Goal: Task Accomplishment & Management: Use online tool/utility

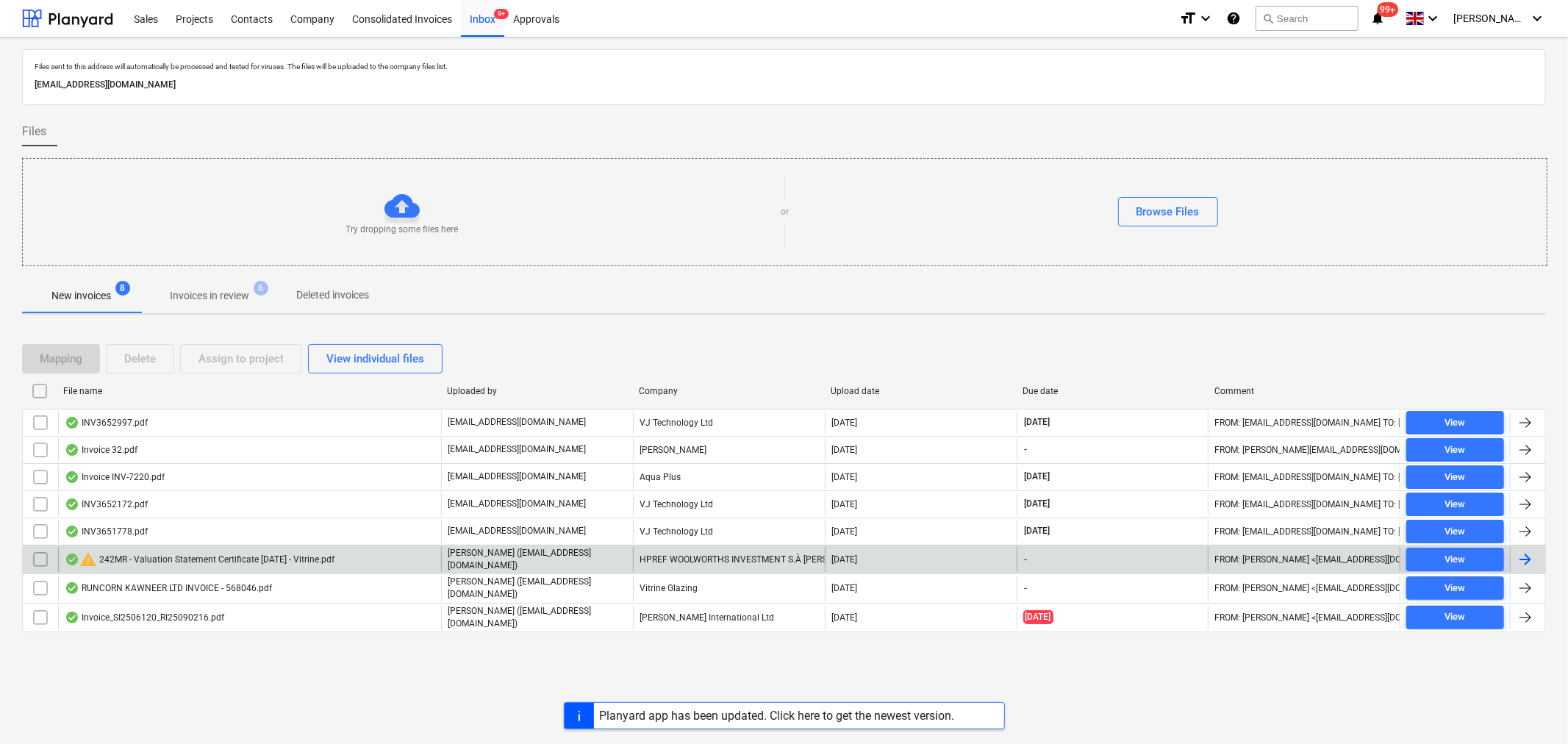
click at [41, 561] on input "checkbox" at bounding box center [40, 559] width 24 height 24
click at [153, 355] on div "Delete" at bounding box center [140, 358] width 32 height 19
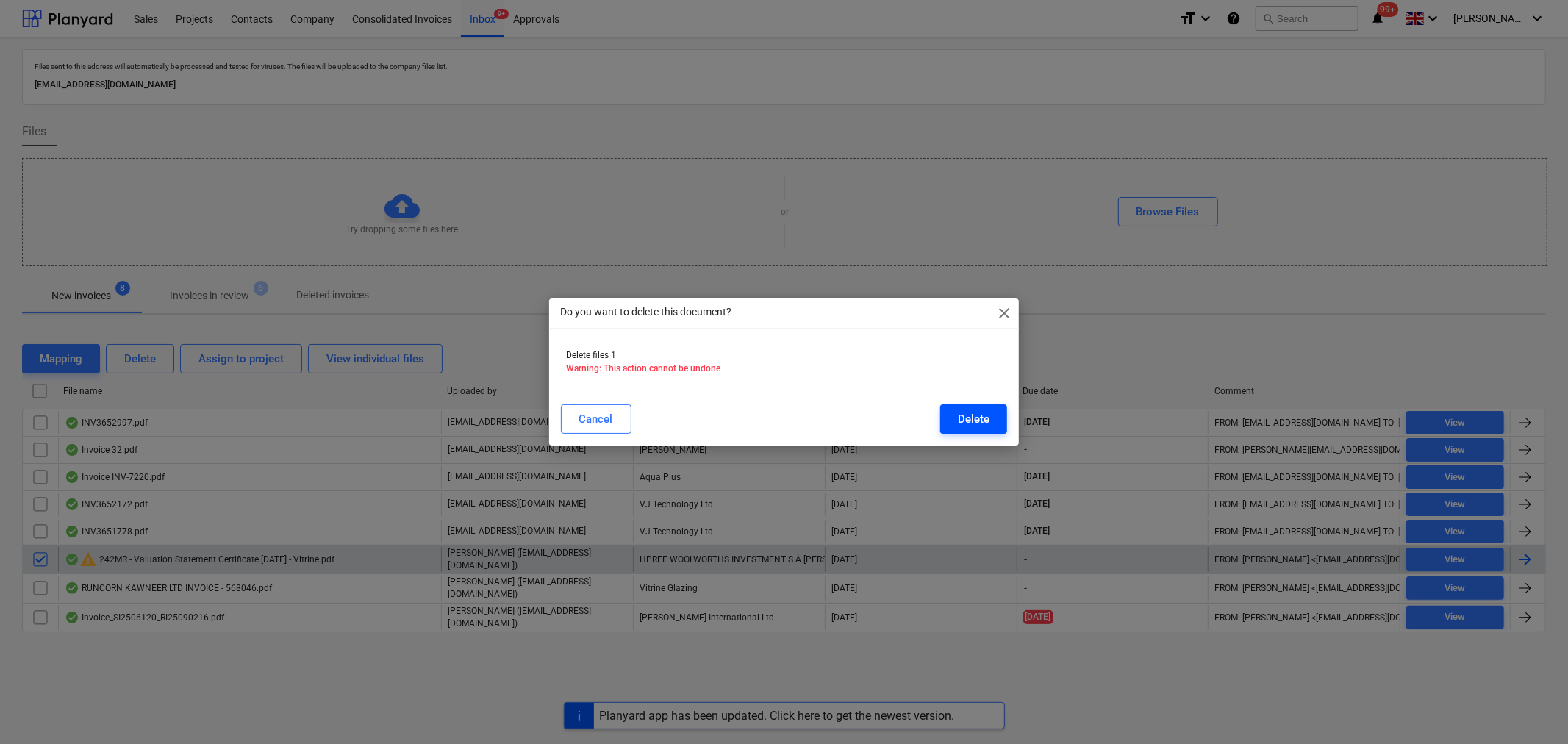
click at [990, 414] on div "Delete" at bounding box center [974, 419] width 32 height 19
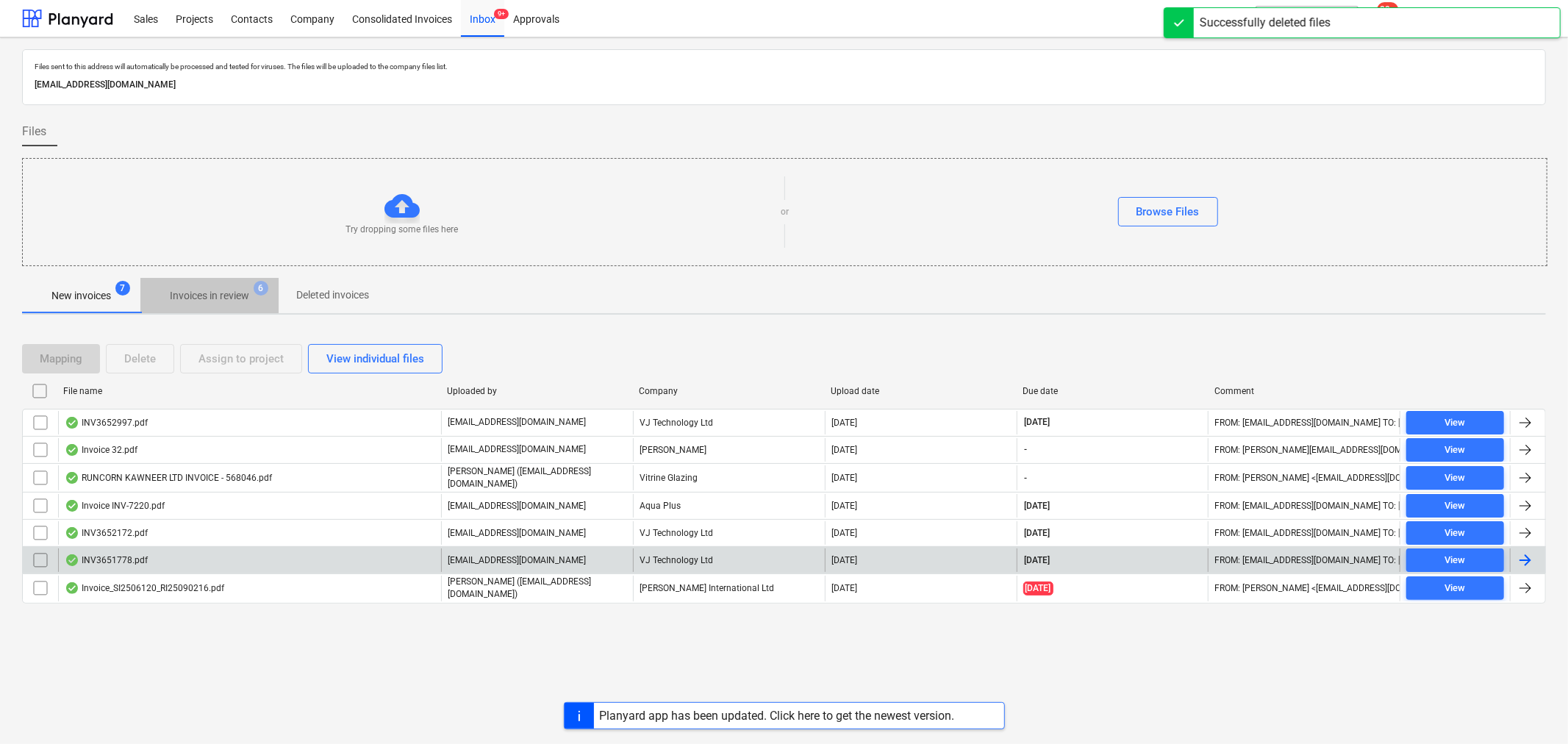
click at [225, 294] on p "Invoices in review" at bounding box center [209, 296] width 80 height 15
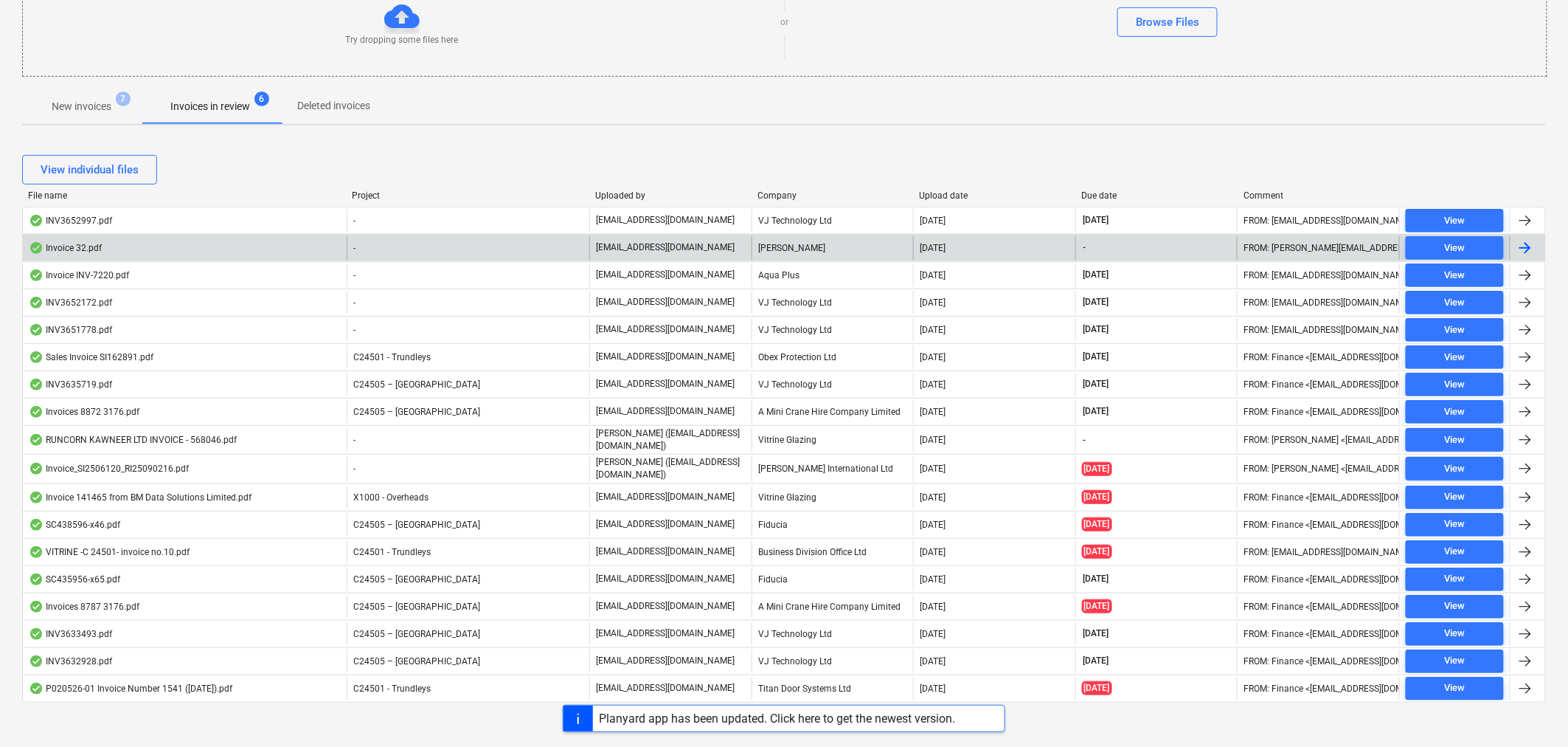
scroll to position [200, 0]
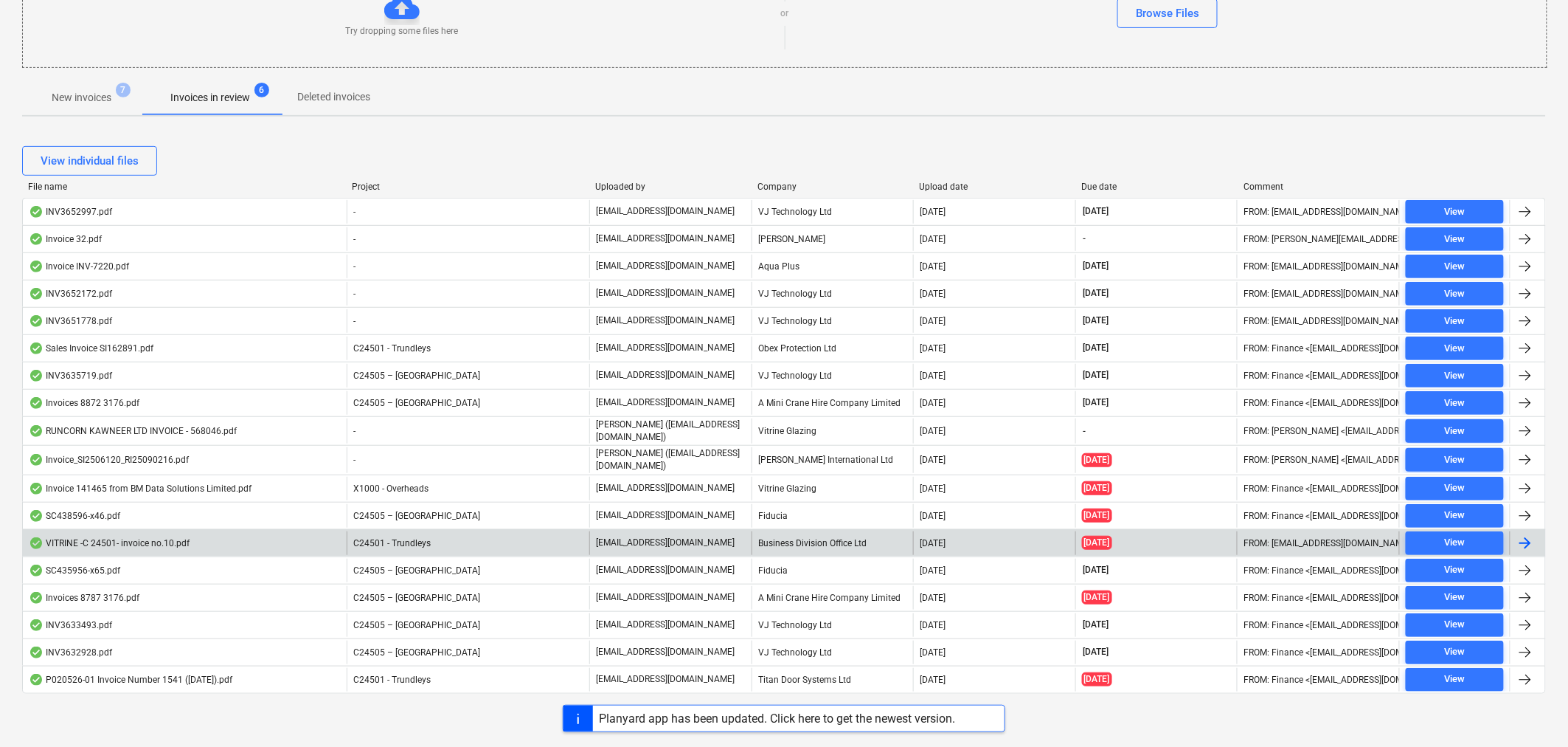
click at [308, 547] on div "VITRINE -C 24501- invoice no.10.pdf" at bounding box center [184, 543] width 323 height 24
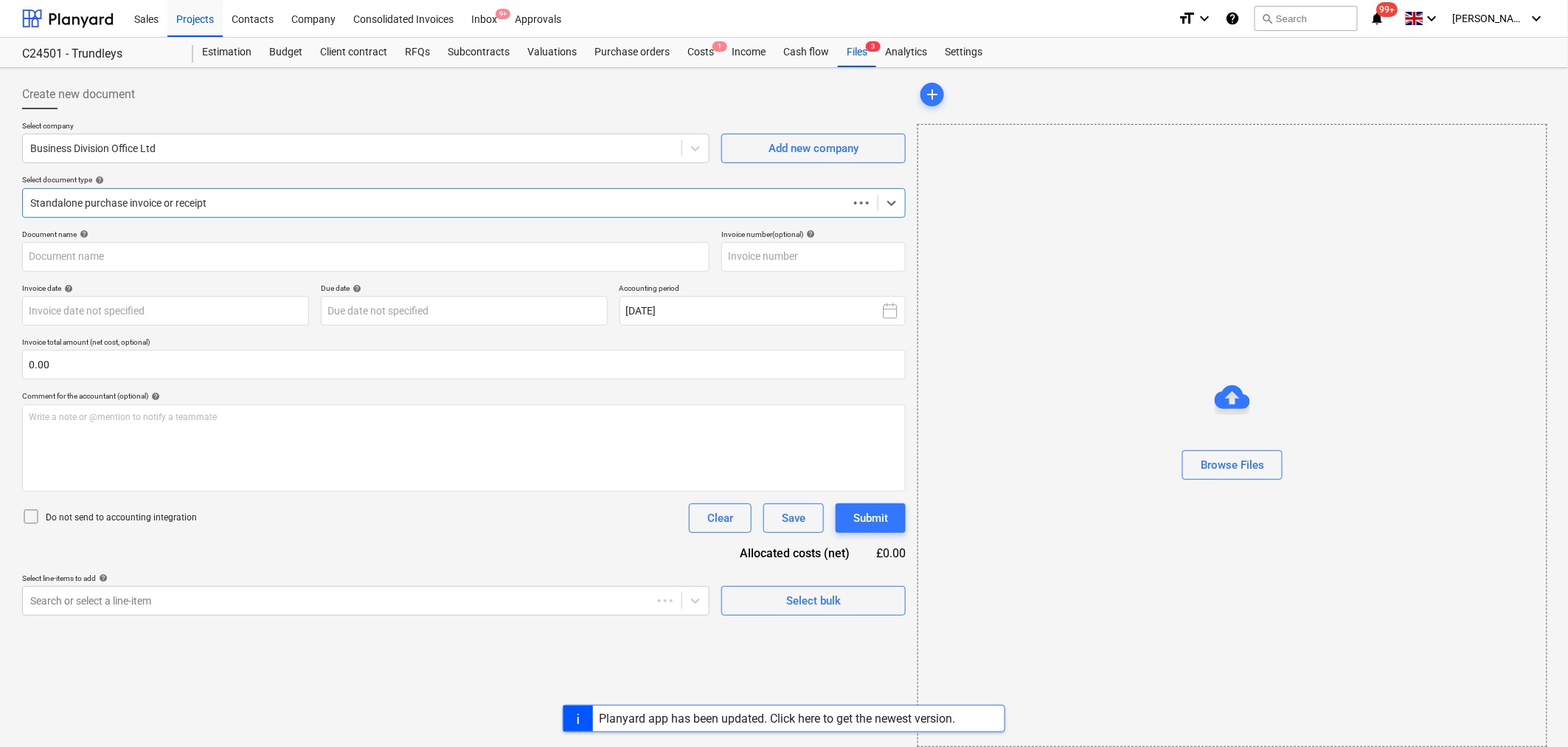
type input "10"
type input "[DATE]"
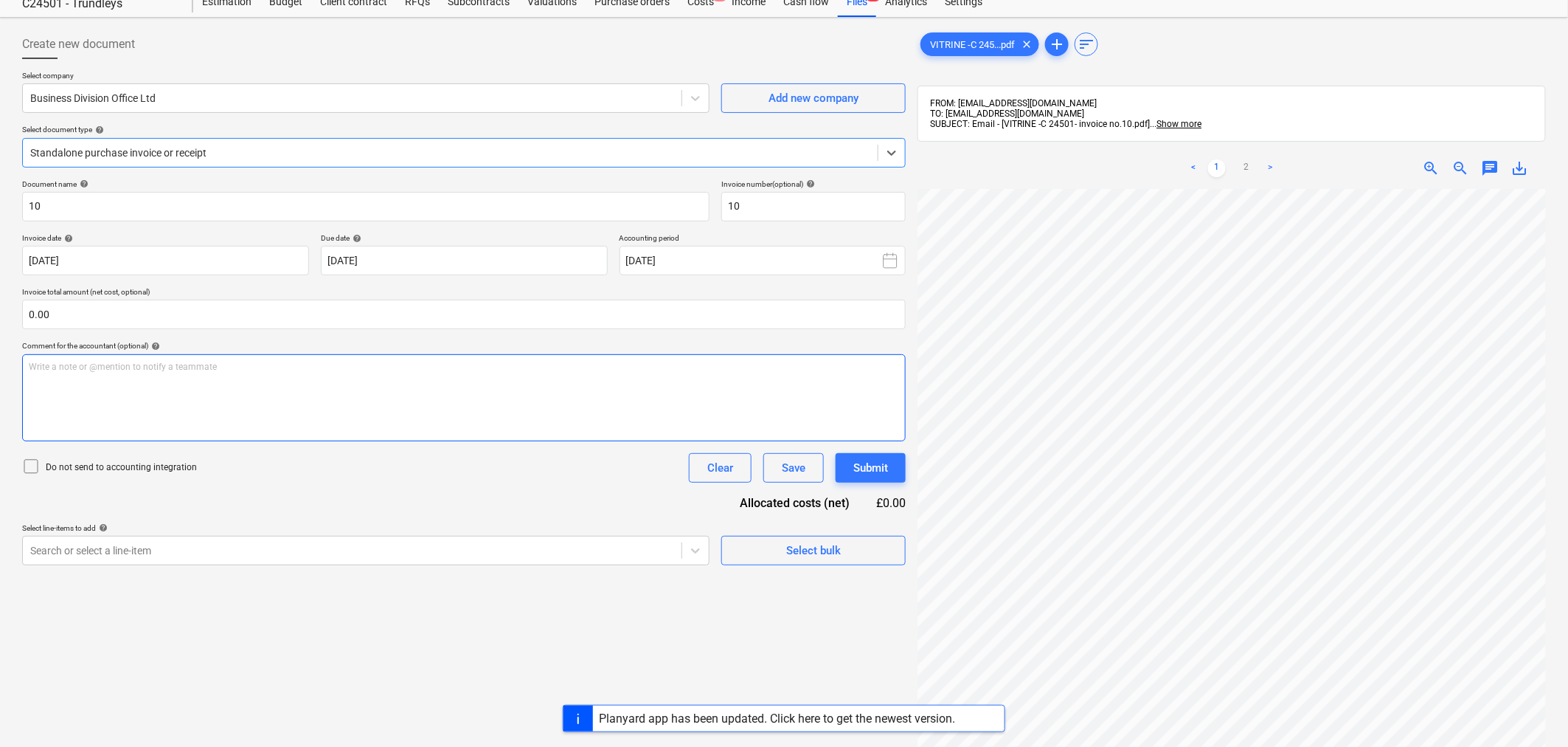
scroll to position [46, 0]
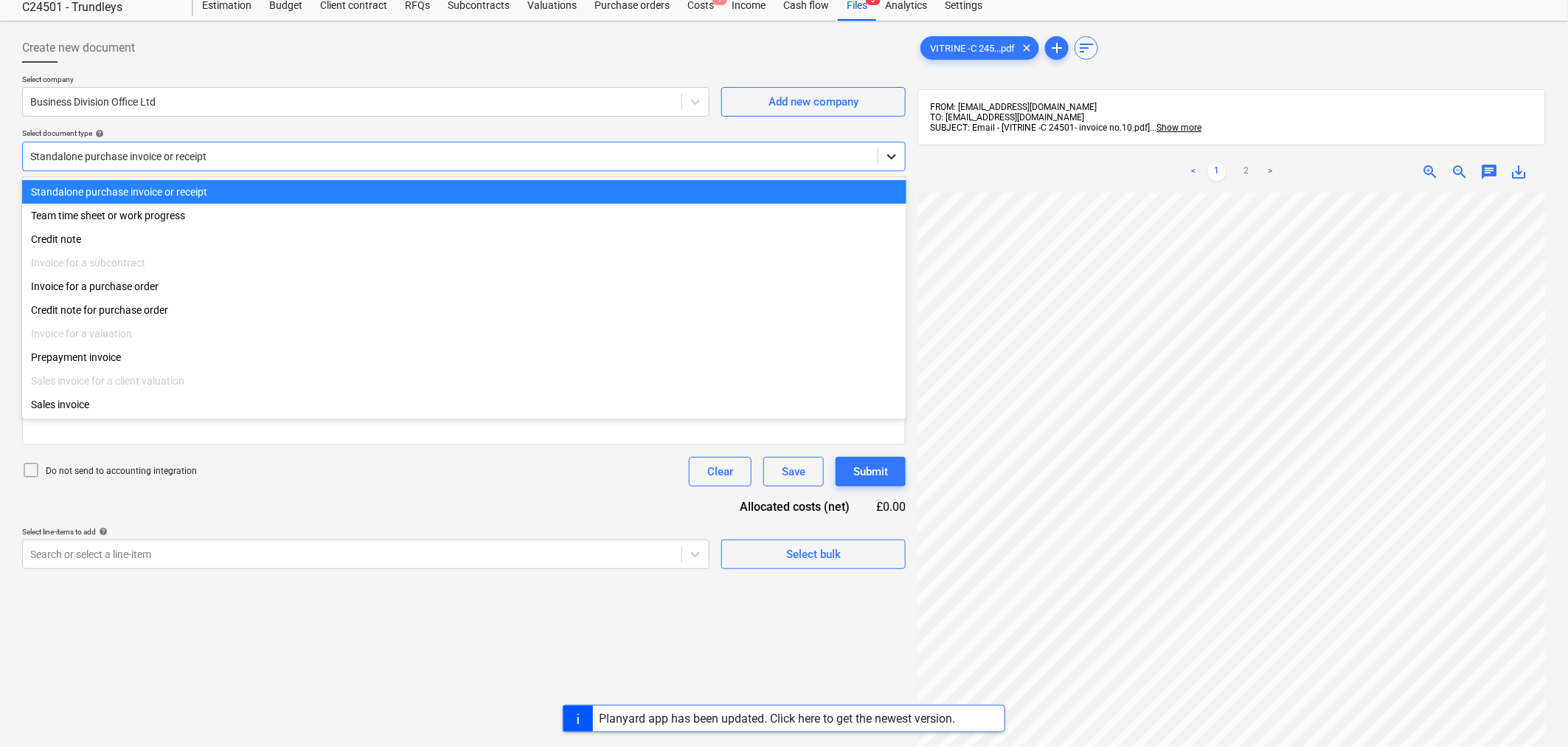
click at [888, 158] on icon at bounding box center [891, 156] width 14 height 14
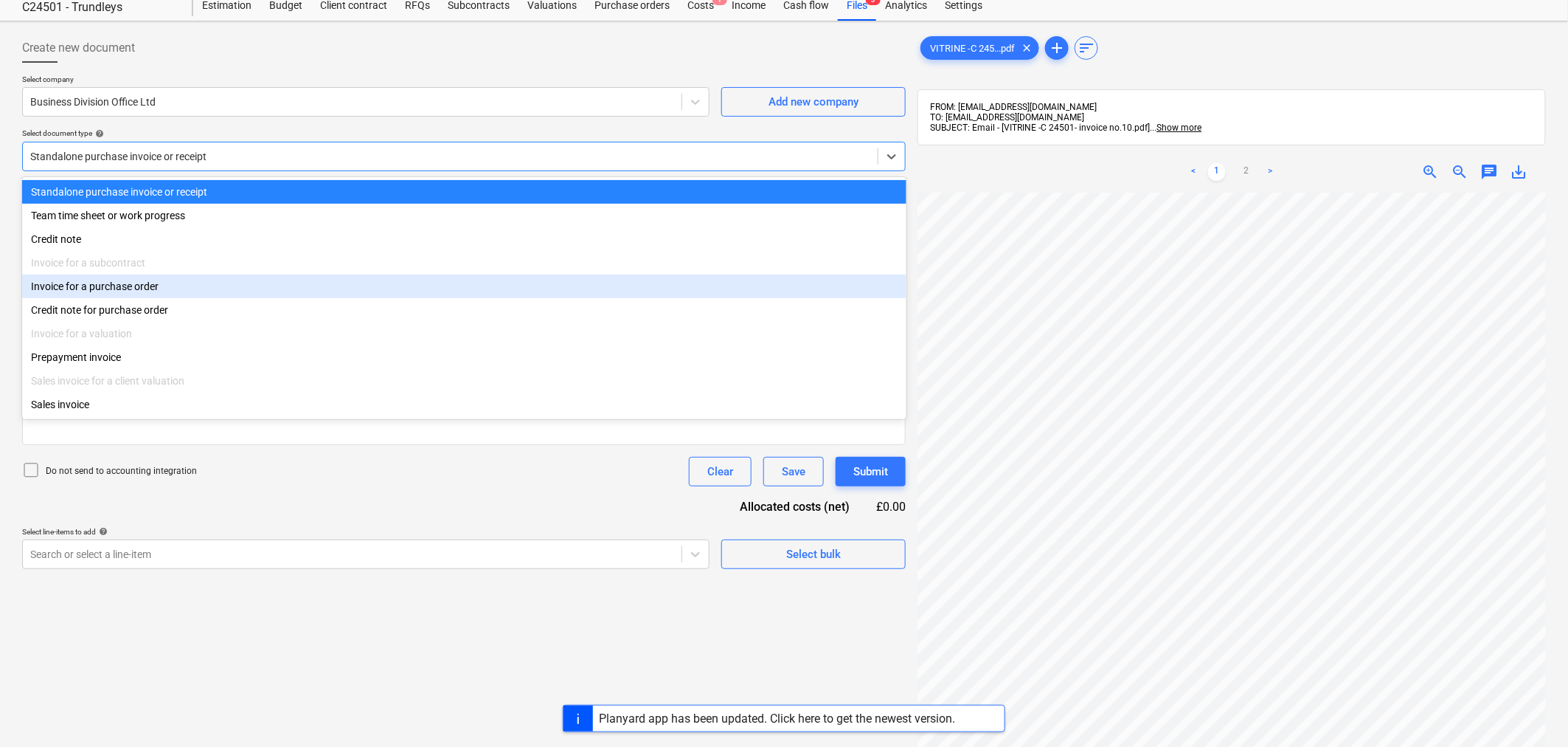
click at [760, 296] on div "Invoice for a purchase order" at bounding box center [464, 286] width 884 height 24
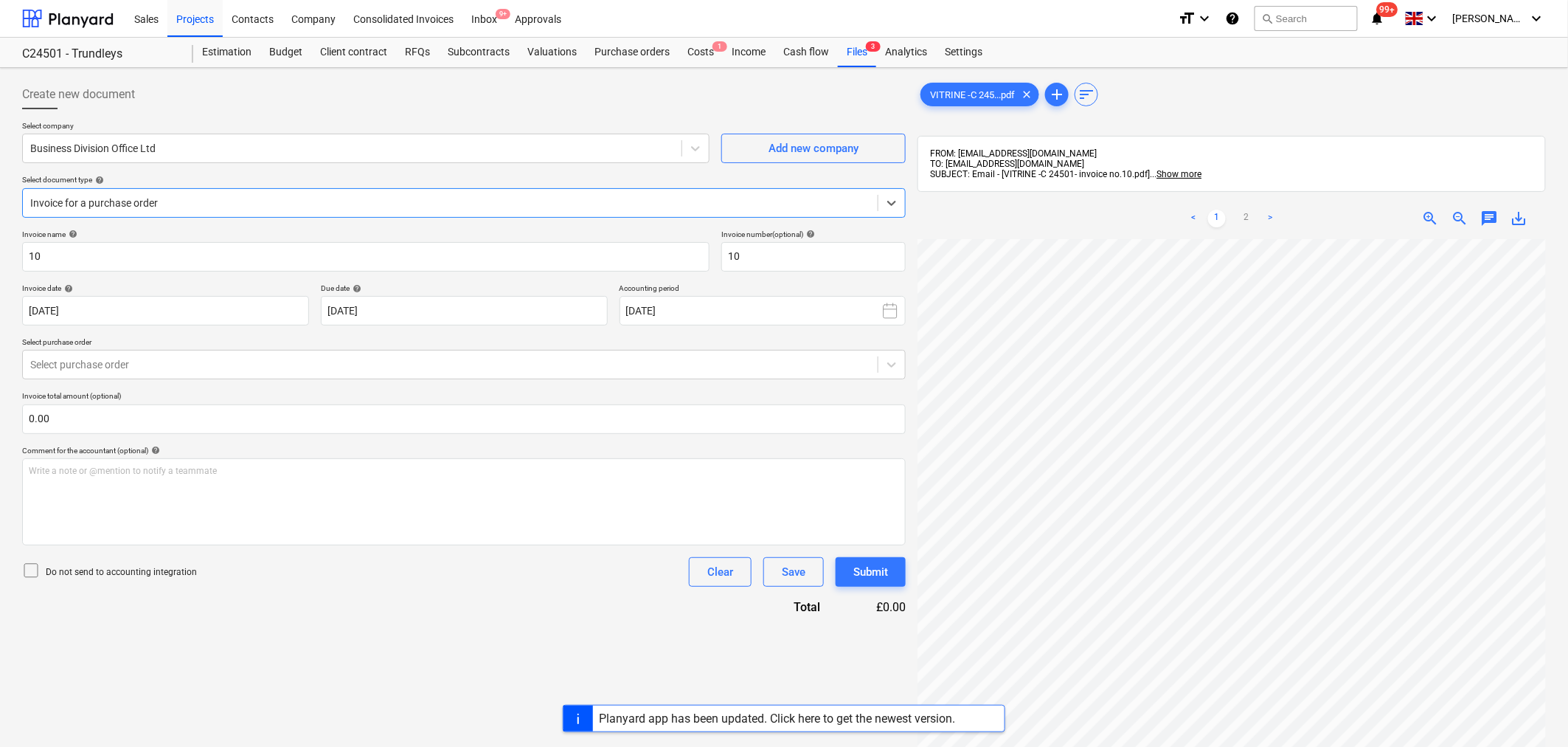
scroll to position [82, 0]
